Goal: Information Seeking & Learning: Learn about a topic

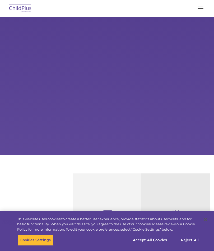
select select "MEDIUM"
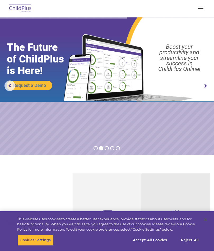
click at [198, 8] on button "button" at bounding box center [200, 8] width 11 height 8
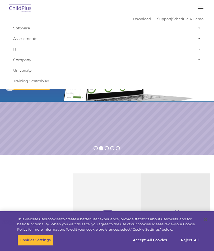
click at [157, 121] on rs-slide "Request a Demo The Future of ChildPlus is Here! Boost your productivity and str…" at bounding box center [107, 86] width 214 height 138
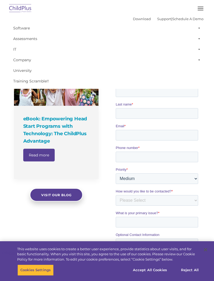
scroll to position [321, 0]
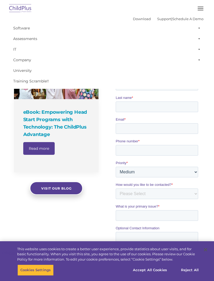
click at [201, 10] on button "button" at bounding box center [200, 8] width 11 height 8
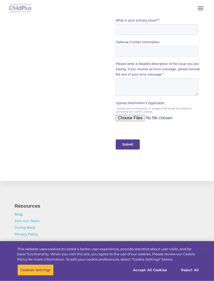
scroll to position [507, 0]
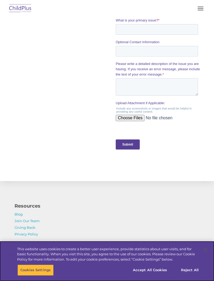
click at [157, 251] on button "Accept All Cookies" at bounding box center [150, 269] width 40 height 11
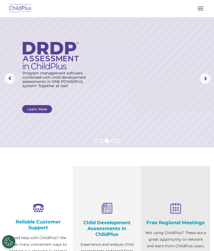
scroll to position [0, 0]
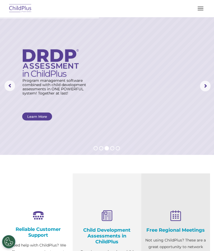
click at [202, 10] on span "button" at bounding box center [201, 10] width 6 height 1
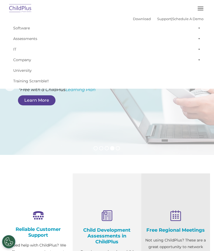
click at [163, 18] on link "Support" at bounding box center [164, 19] width 14 height 4
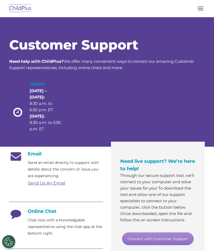
click at [76, 126] on div at bounding box center [84, 110] width 39 height 61
click at [193, 37] on div "Customer Support Need help with ChildPlus? We offer many convenient ways to con…" at bounding box center [107, 81] width 204 height 119
click at [203, 11] on button "button" at bounding box center [200, 8] width 11 height 8
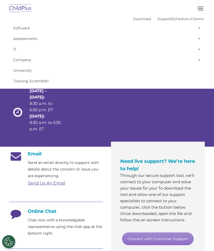
click at [158, 18] on link "Support" at bounding box center [164, 19] width 14 height 4
click at [134, 15] on div "Download Support | Schedule A Demo " at bounding box center [168, 19] width 71 height 8
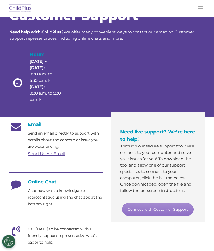
scroll to position [14, 0]
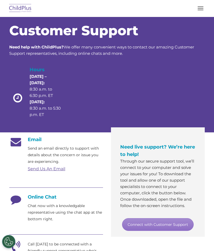
click at [199, 6] on button "button" at bounding box center [200, 8] width 11 height 8
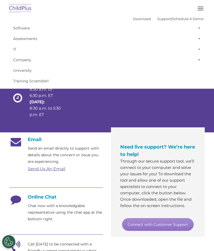
click at [32, 38] on link "Assessments" at bounding box center [107, 38] width 193 height 11
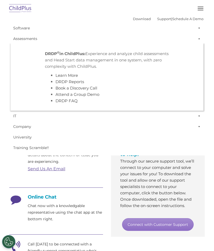
click at [27, 27] on link "Software" at bounding box center [107, 28] width 193 height 11
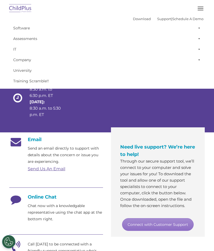
click at [162, 17] on link "Support" at bounding box center [164, 19] width 14 height 4
click at [188, 20] on link "Schedule A Demo" at bounding box center [188, 19] width 31 height 4
click at [201, 7] on button "button" at bounding box center [200, 8] width 11 height 8
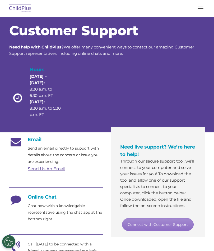
click at [10, 8] on img at bounding box center [20, 8] width 25 height 12
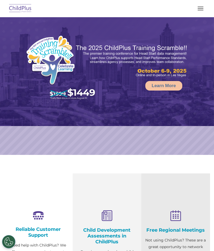
select select "MEDIUM"
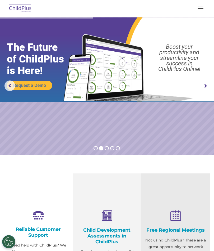
click at [203, 87] on rs-arrow at bounding box center [205, 86] width 11 height 11
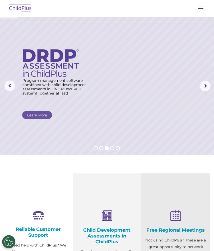
click at [205, 85] on rs-arrow at bounding box center [205, 86] width 11 height 11
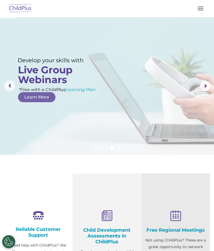
click at [203, 86] on rs-arrow at bounding box center [205, 86] width 11 height 11
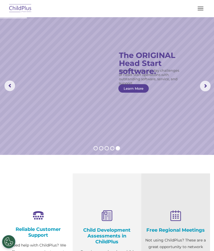
click at [207, 86] on rs-arrow at bounding box center [205, 86] width 11 height 11
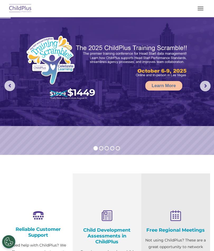
click at [7, 84] on rs-arrow at bounding box center [9, 85] width 11 height 11
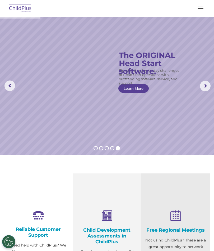
click at [136, 86] on link "Learn More" at bounding box center [134, 88] width 30 height 8
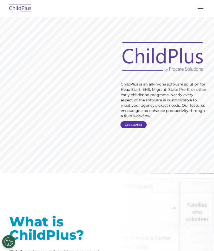
click at [133, 125] on link "Get Started" at bounding box center [134, 124] width 26 height 7
click at [135, 123] on link "Get Started" at bounding box center [134, 124] width 26 height 7
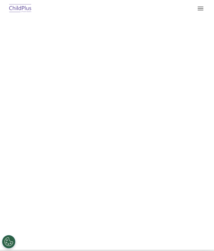
select select "MEDIUM"
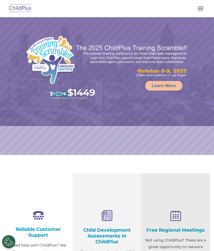
select select "MEDIUM"
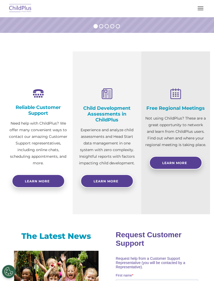
scroll to position [123, 0]
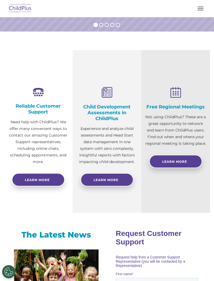
click at [120, 175] on link "Learn More" at bounding box center [107, 179] width 53 height 13
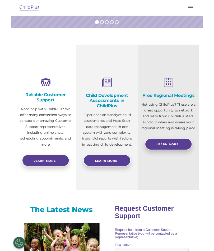
scroll to position [138, 0]
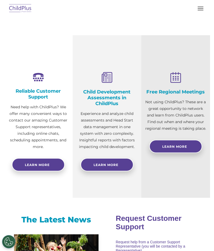
click at [175, 146] on span "Learn More" at bounding box center [175, 147] width 25 height 4
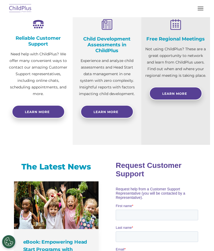
click at [46, 110] on link "Learn more" at bounding box center [38, 111] width 53 height 13
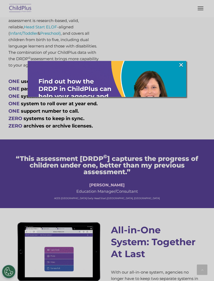
scroll to position [397, 0]
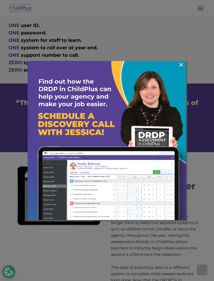
click at [181, 65] on link "×" at bounding box center [181, 64] width 6 height 5
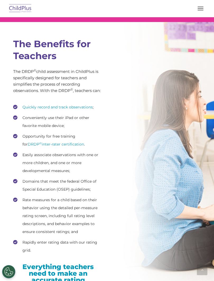
scroll to position [839, 0]
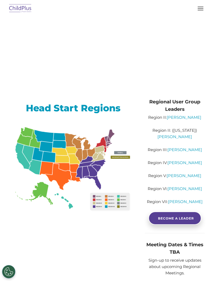
scroll to position [12, 0]
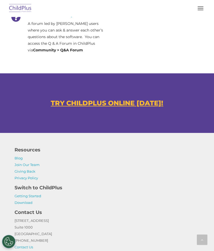
scroll to position [358, 0]
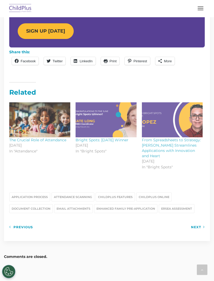
scroll to position [581, 0]
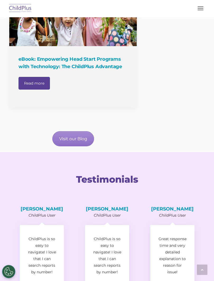
scroll to position [609, 0]
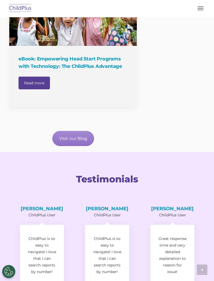
click at [81, 146] on link "Visit our Blog" at bounding box center [73, 138] width 42 height 15
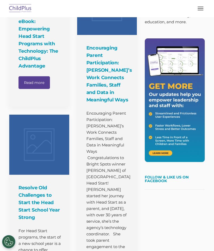
scroll to position [103, 0]
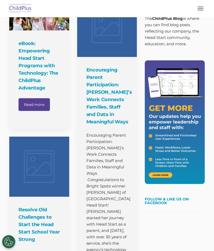
click at [201, 8] on span "button" at bounding box center [201, 8] width 6 height 1
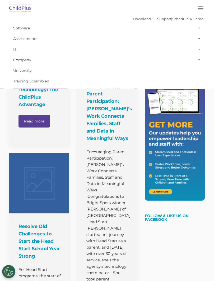
scroll to position [86, 0]
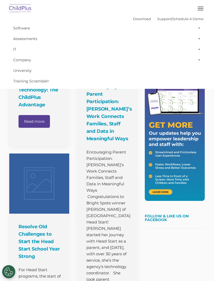
click at [22, 26] on link "Software" at bounding box center [107, 28] width 193 height 11
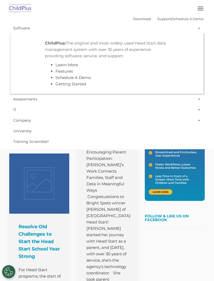
click at [20, 29] on link "Software" at bounding box center [107, 28] width 193 height 11
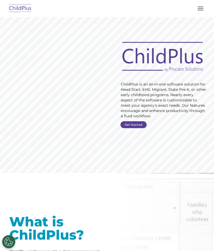
click at [53, 132] on rs-slide "Request Pricing ChildPlus is an all-in-one software solution for Head Start, EH…" at bounding box center [107, 95] width 214 height 156
click at [165, 33] on rs-slide "Request Pricing ChildPlus is an all-in-one software solution for Head Start, EH…" at bounding box center [107, 95] width 214 height 156
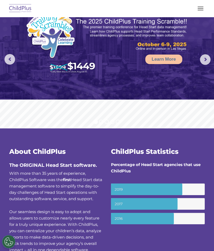
click at [200, 57] on img at bounding box center [107, 45] width 214 height 109
click at [201, 57] on rs-arrow at bounding box center [205, 59] width 11 height 11
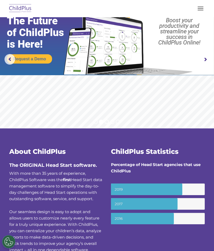
click at [203, 57] on rs-arrow at bounding box center [205, 59] width 11 height 11
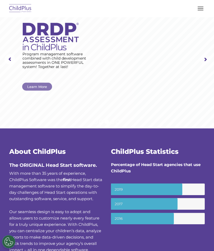
click at [204, 62] on rs-arrow at bounding box center [205, 59] width 11 height 11
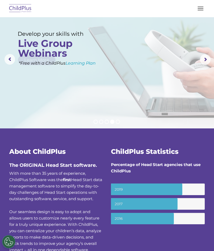
click at [203, 57] on rs-arrow at bounding box center [205, 59] width 11 height 11
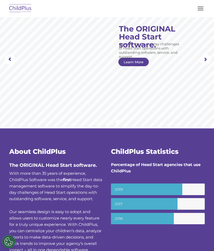
click at [196, 10] on button "button" at bounding box center [200, 8] width 11 height 8
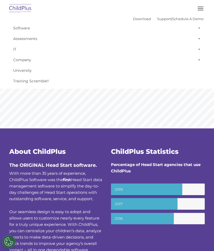
click at [26, 70] on link "University" at bounding box center [107, 70] width 193 height 11
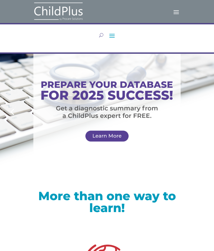
click at [112, 36] on span at bounding box center [112, 35] width 8 height 8
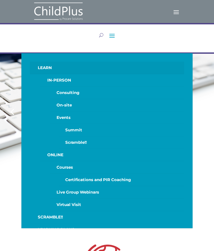
click at [61, 154] on link "ONLINE" at bounding box center [112, 155] width 144 height 12
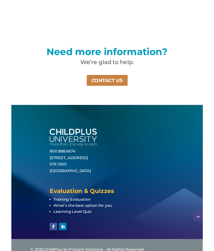
scroll to position [941, 0]
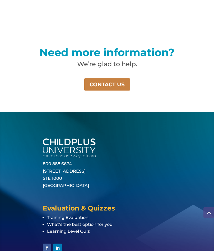
scroll to position [941, 0]
